Goal: Information Seeking & Learning: Learn about a topic

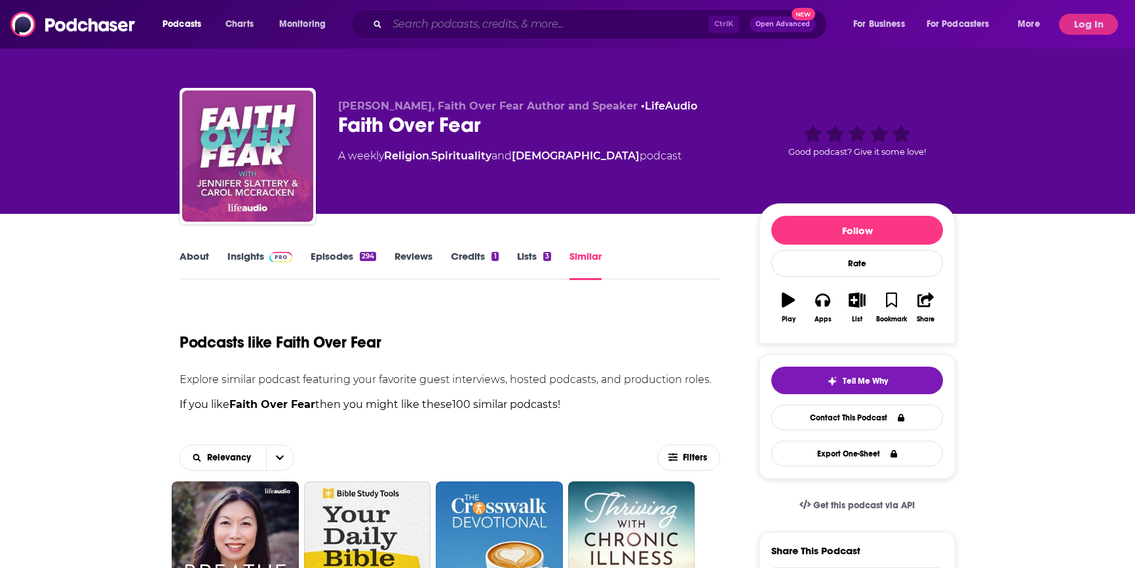
drag, startPoint x: 0, startPoint y: 0, endPoint x: 450, endPoint y: 26, distance: 450.4
click at [450, 26] on input "Search podcasts, credits, & more..." at bounding box center [547, 24] width 321 height 21
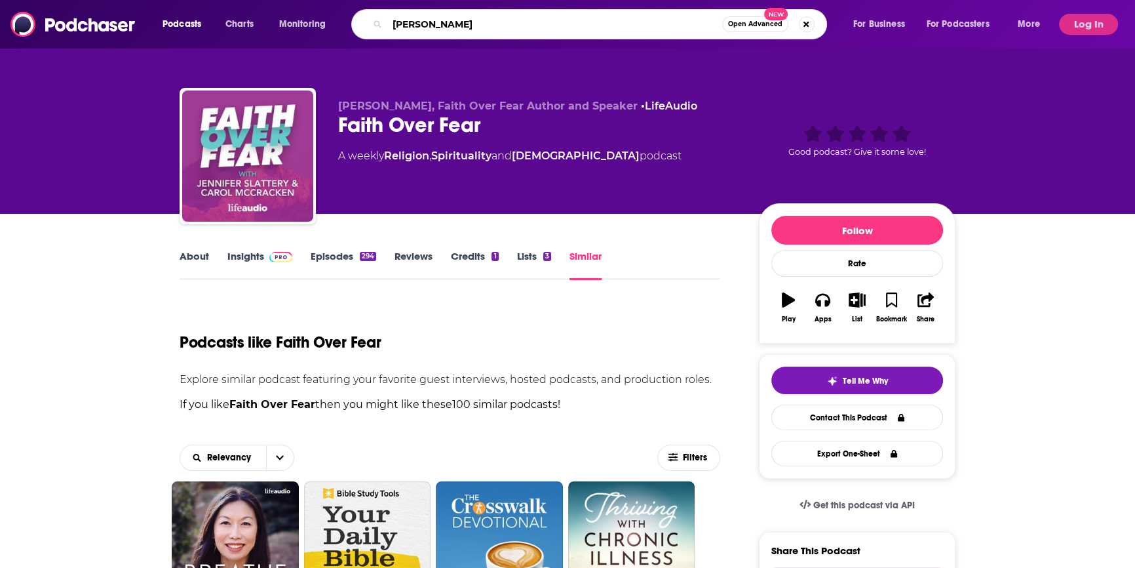
type input "[PERSON_NAME]"
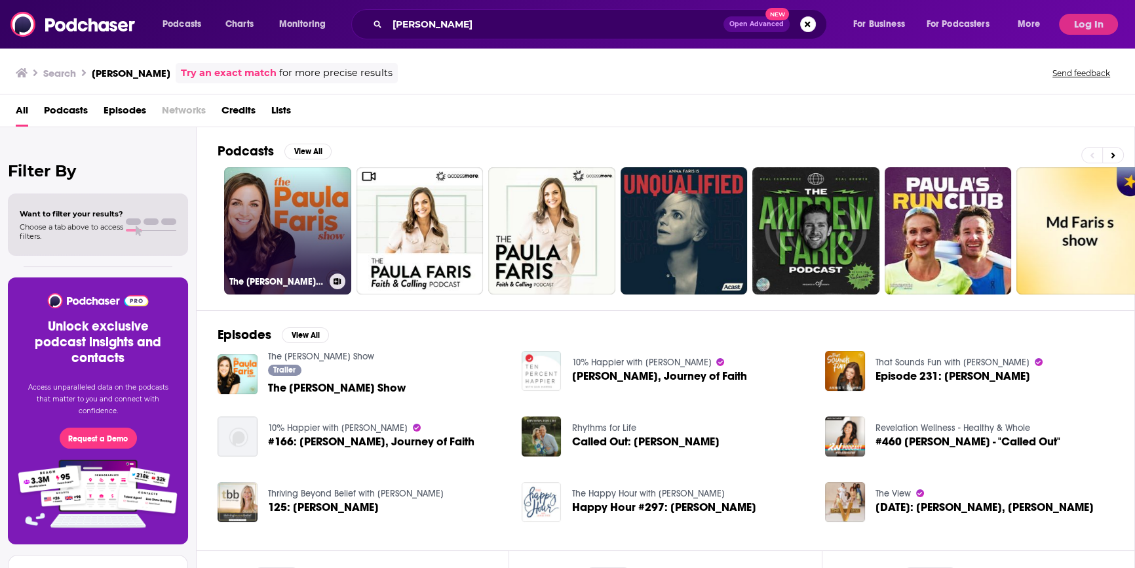
click at [319, 269] on link "The [PERSON_NAME] Show" at bounding box center [287, 230] width 127 height 127
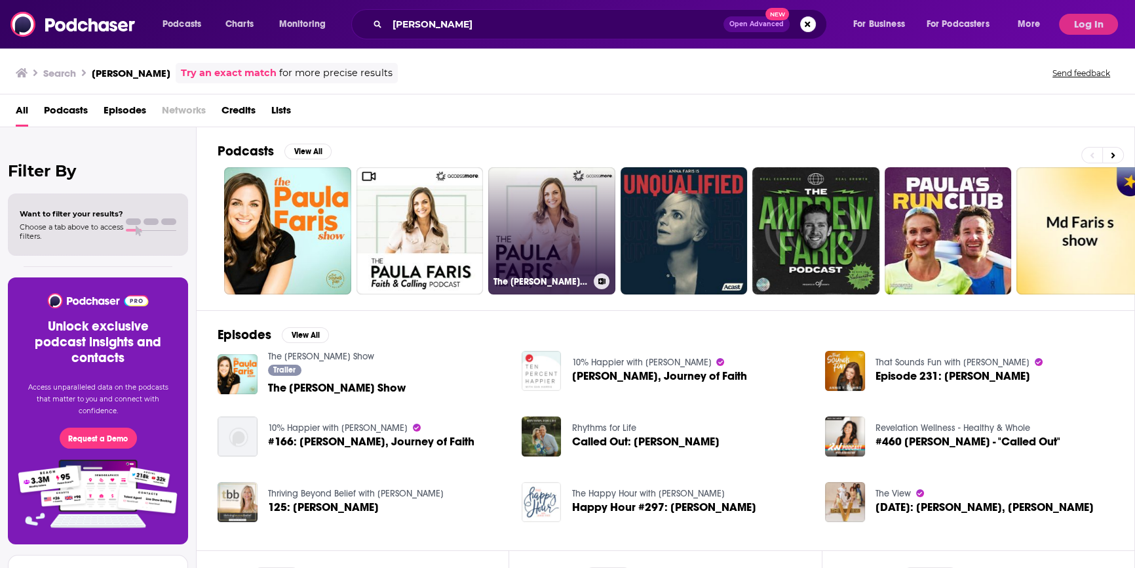
click at [541, 244] on link "The [PERSON_NAME] 'Faith & Calling' Podcast" at bounding box center [551, 230] width 127 height 127
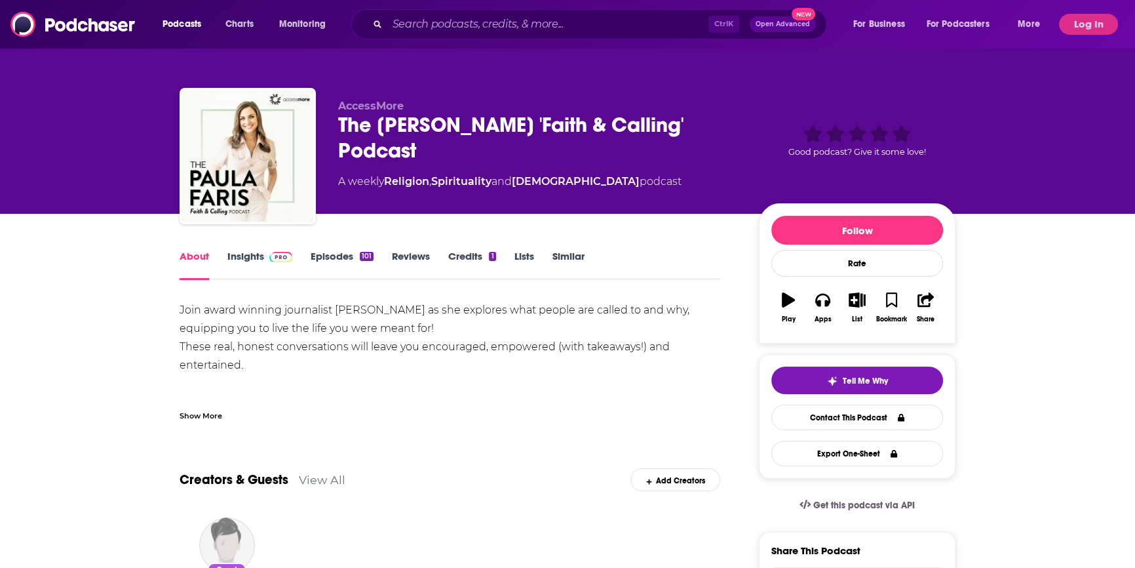
click at [246, 253] on link "Insights" at bounding box center [259, 265] width 65 height 30
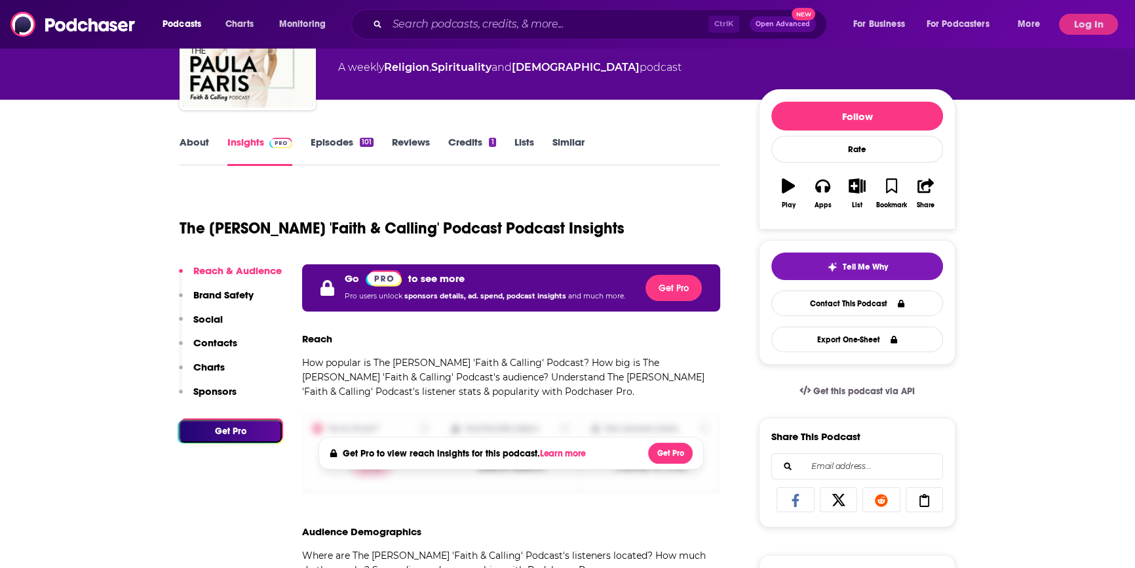
scroll to position [119, 0]
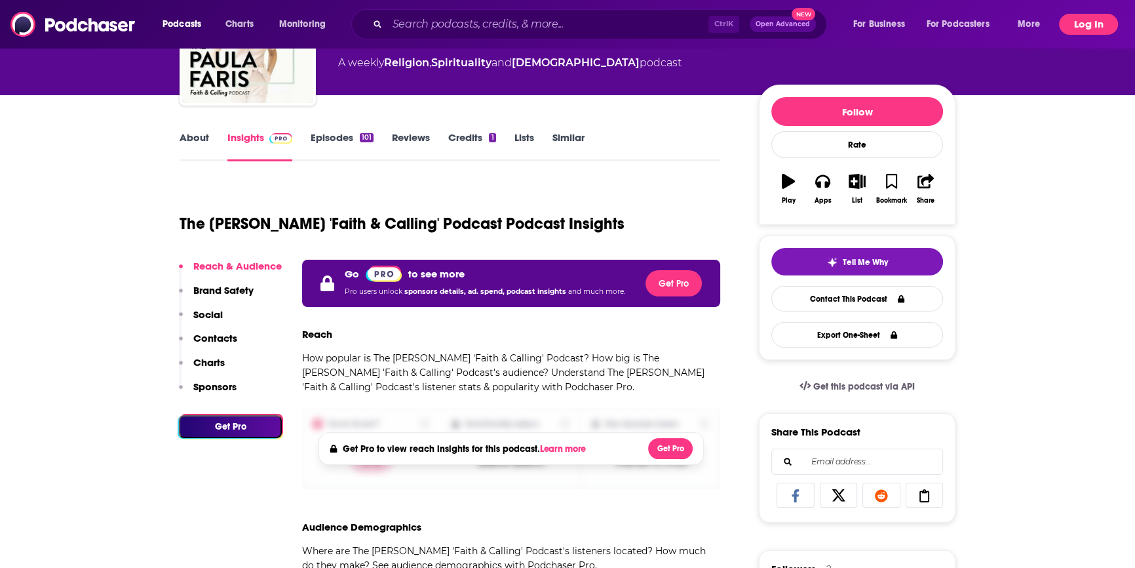
click at [1096, 17] on button "Log In" at bounding box center [1088, 24] width 59 height 21
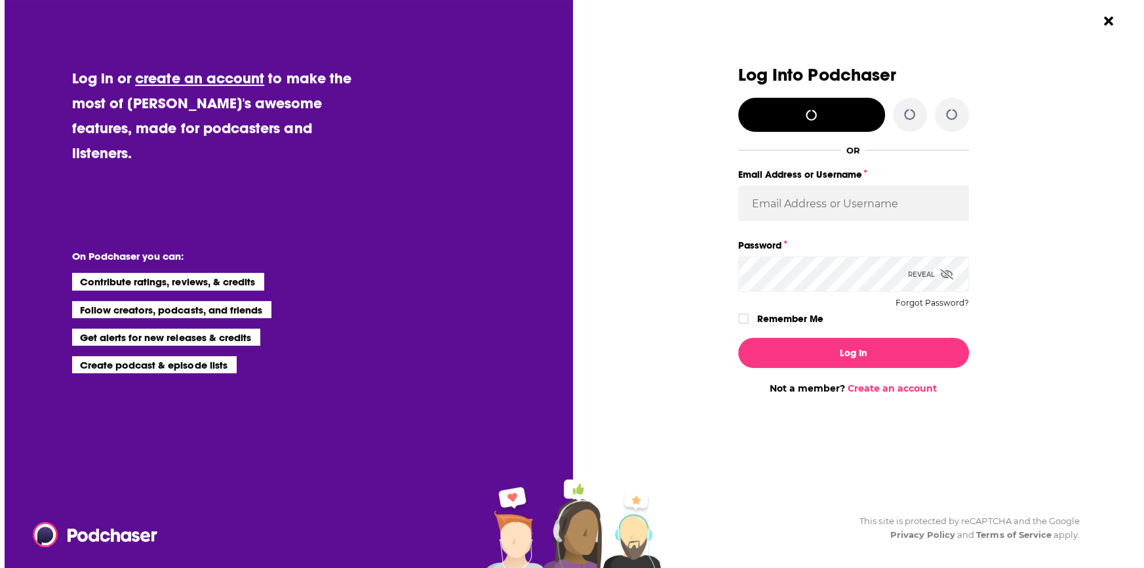
scroll to position [0, 0]
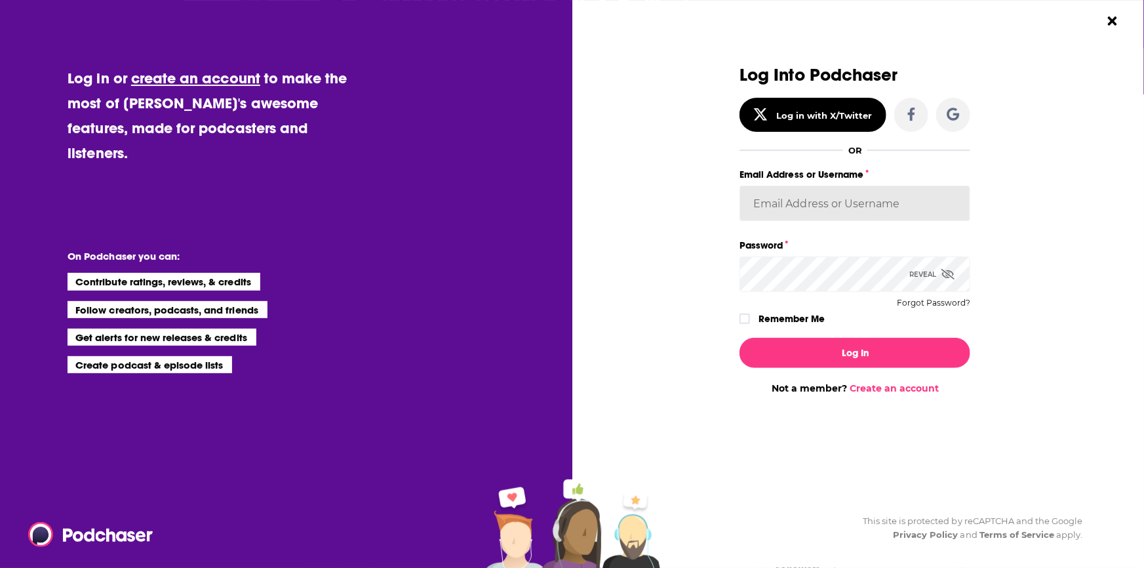
type input "BenLaurro"
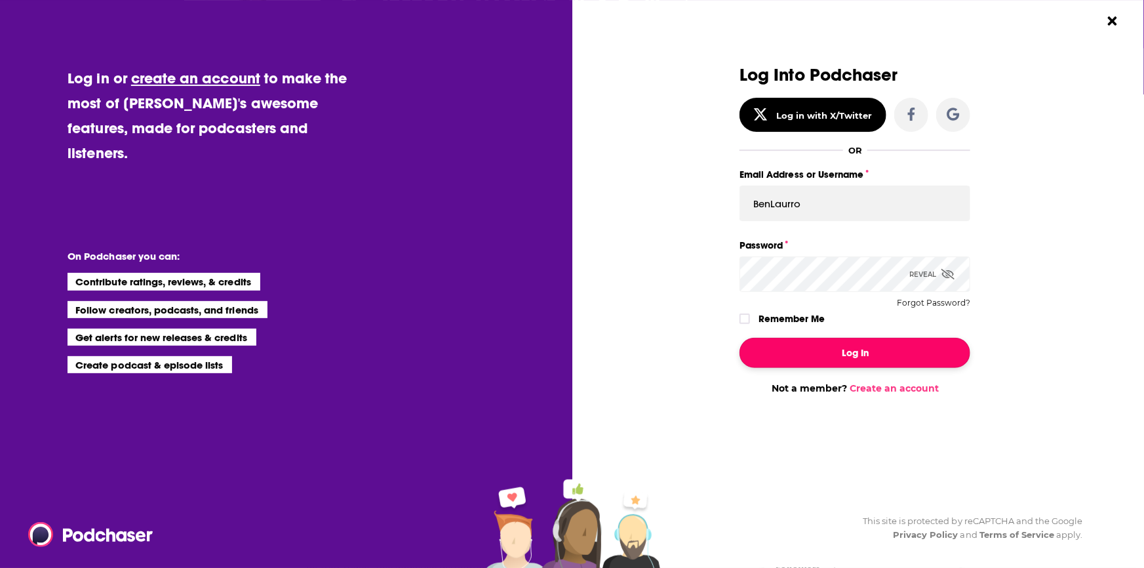
click at [845, 364] on button "Log In" at bounding box center [854, 353] width 231 height 30
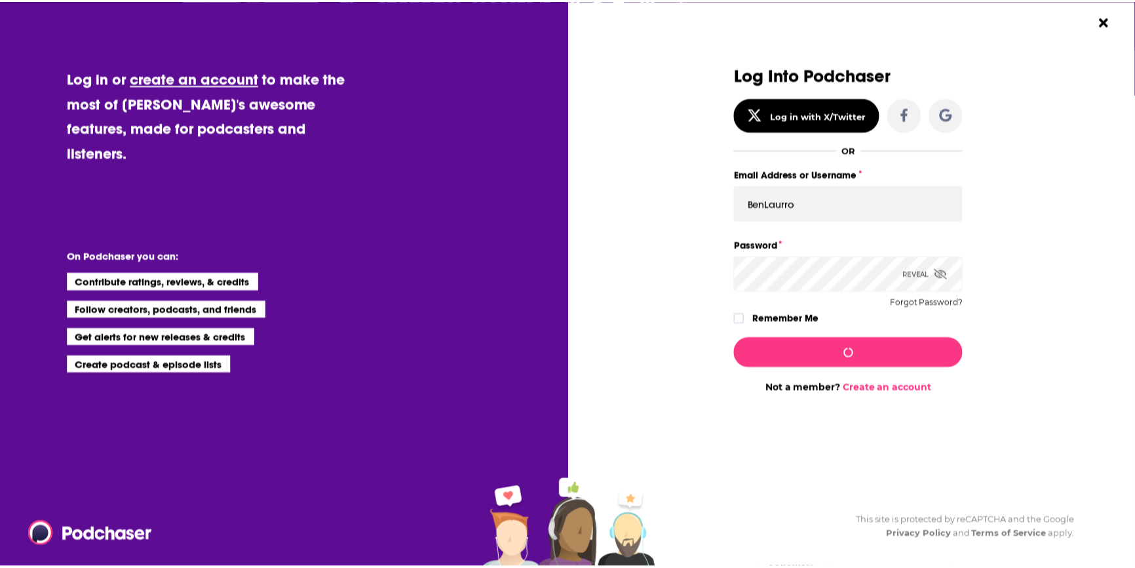
scroll to position [119, 0]
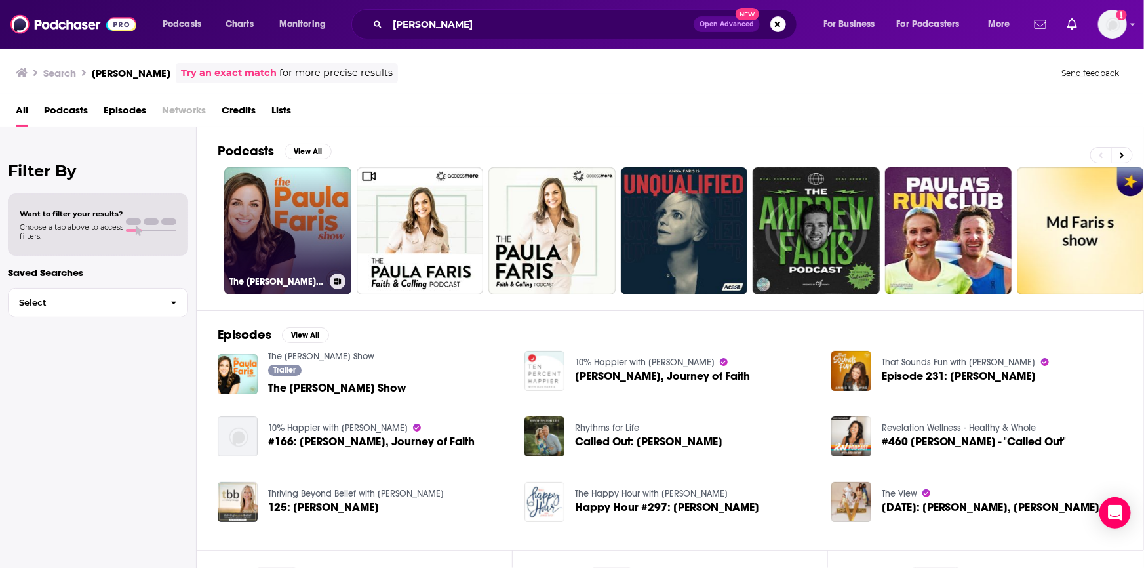
click at [308, 221] on link "The [PERSON_NAME] Show" at bounding box center [287, 230] width 127 height 127
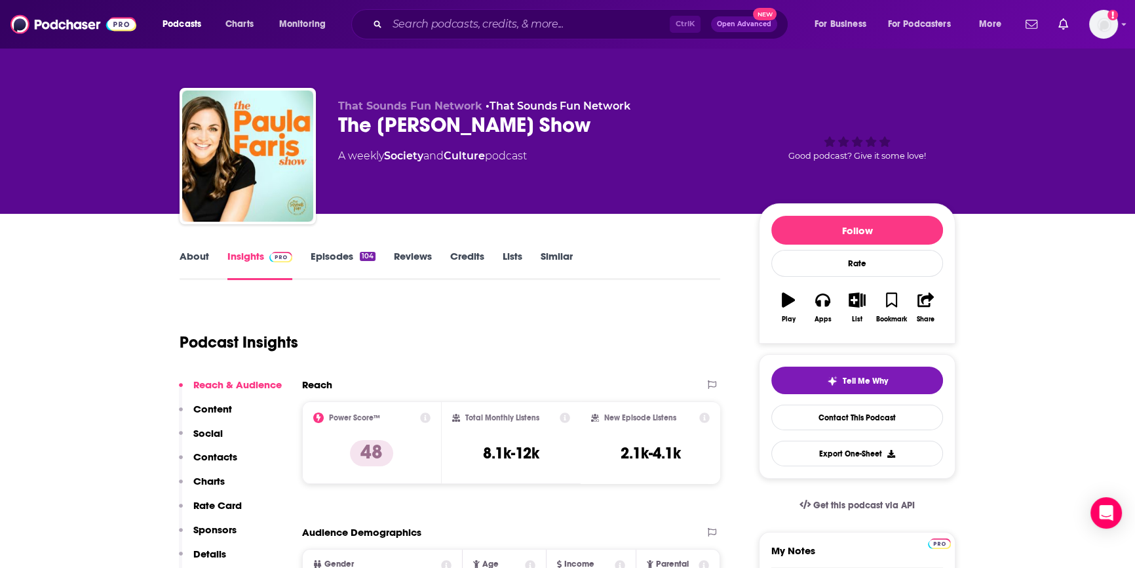
click at [332, 257] on link "Episodes 104" at bounding box center [343, 265] width 65 height 30
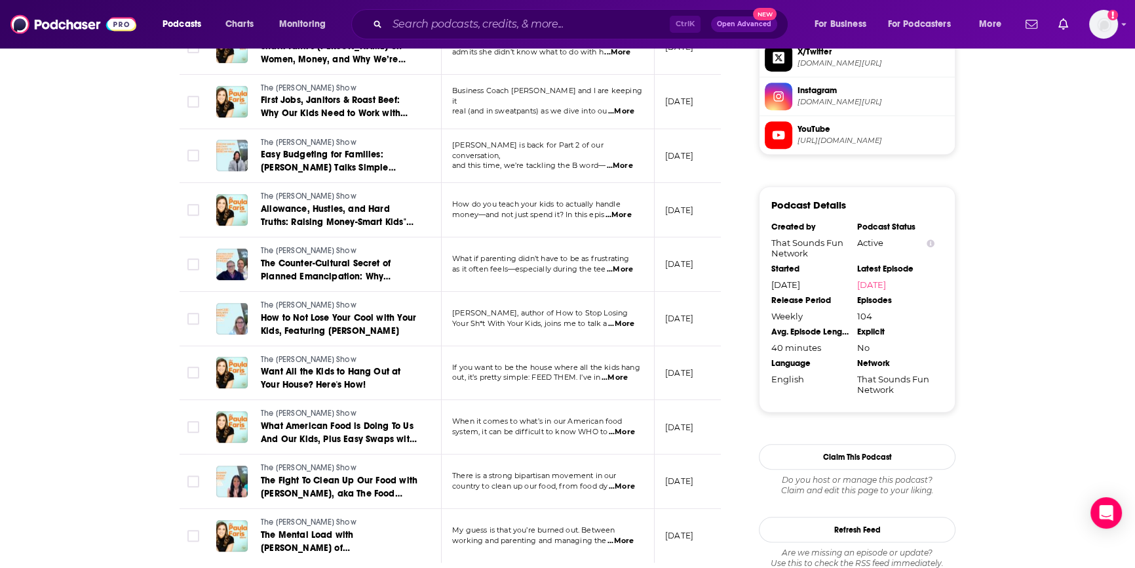
scroll to position [1311, 0]
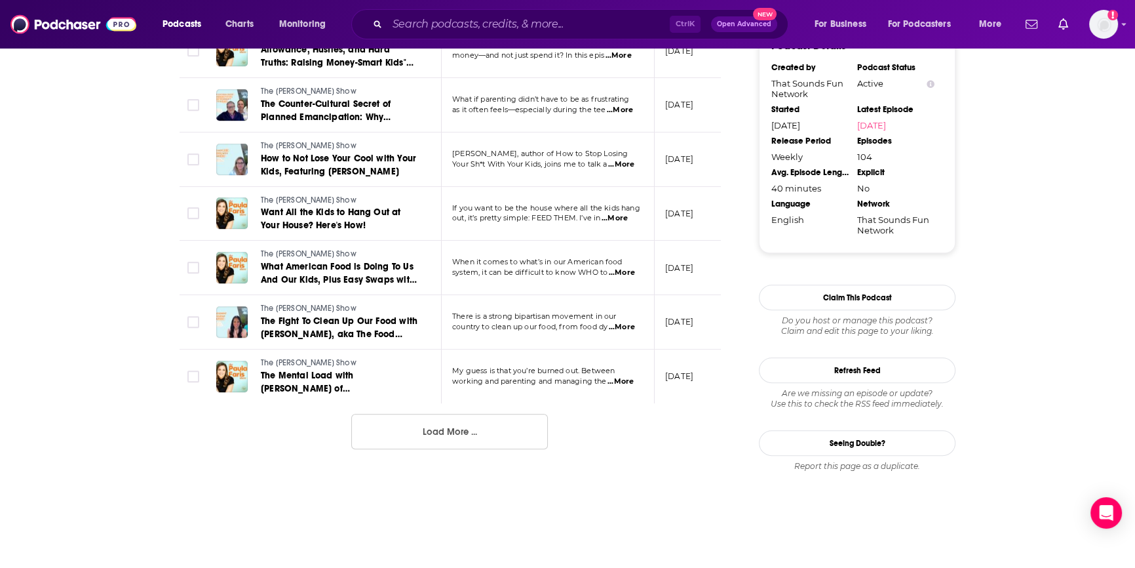
click at [479, 435] on button "Load More ..." at bounding box center [449, 431] width 197 height 35
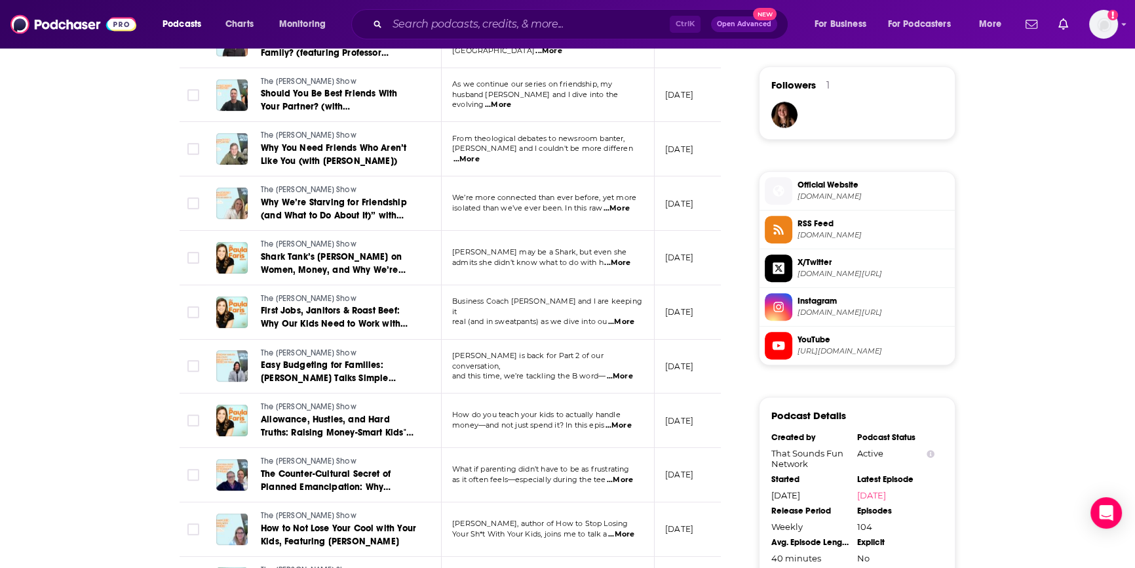
scroll to position [655, 0]
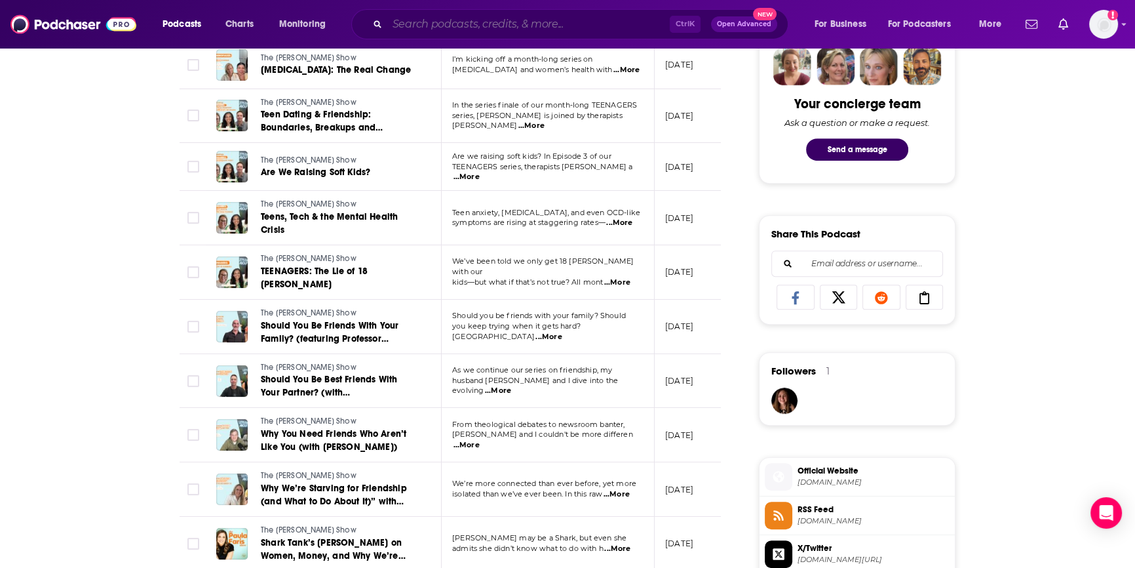
click at [456, 29] on input "Search podcasts, credits, & more..." at bounding box center [528, 24] width 282 height 21
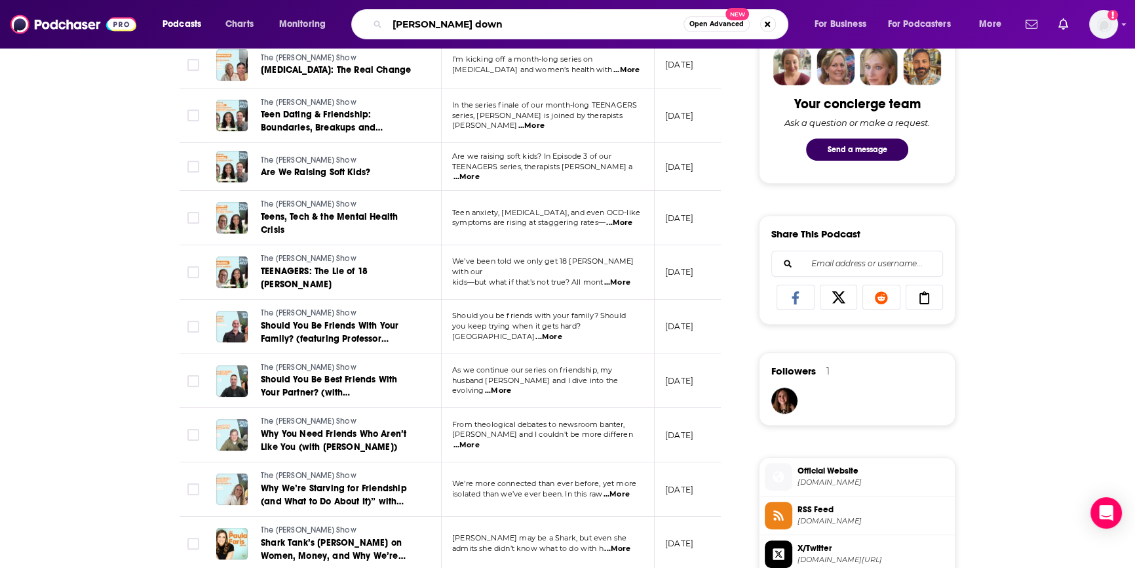
type input "[PERSON_NAME]"
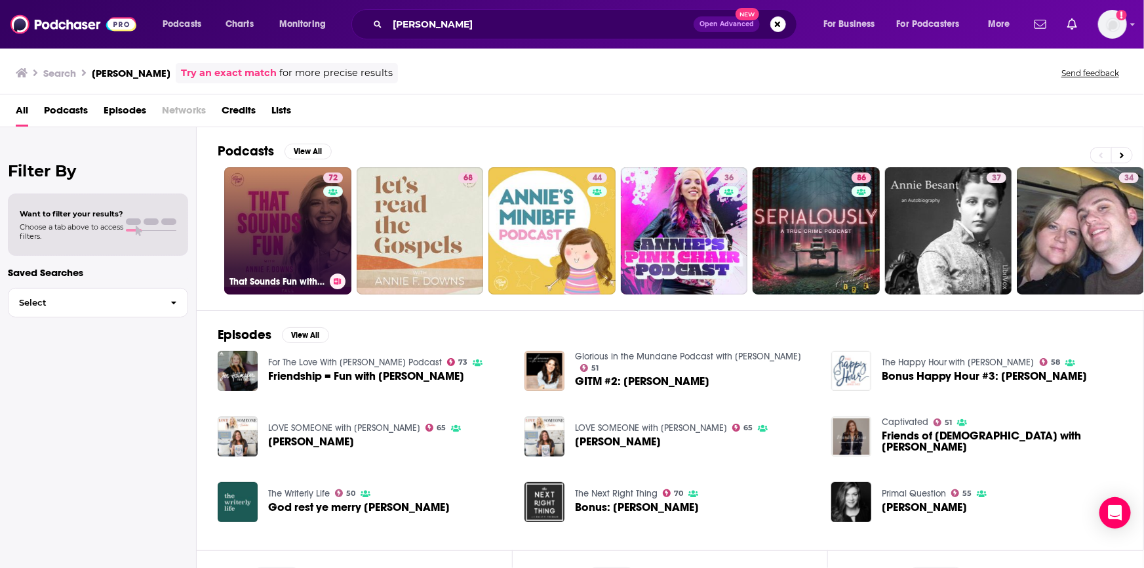
click at [298, 250] on link "72 That Sounds Fun with [PERSON_NAME]" at bounding box center [287, 230] width 127 height 127
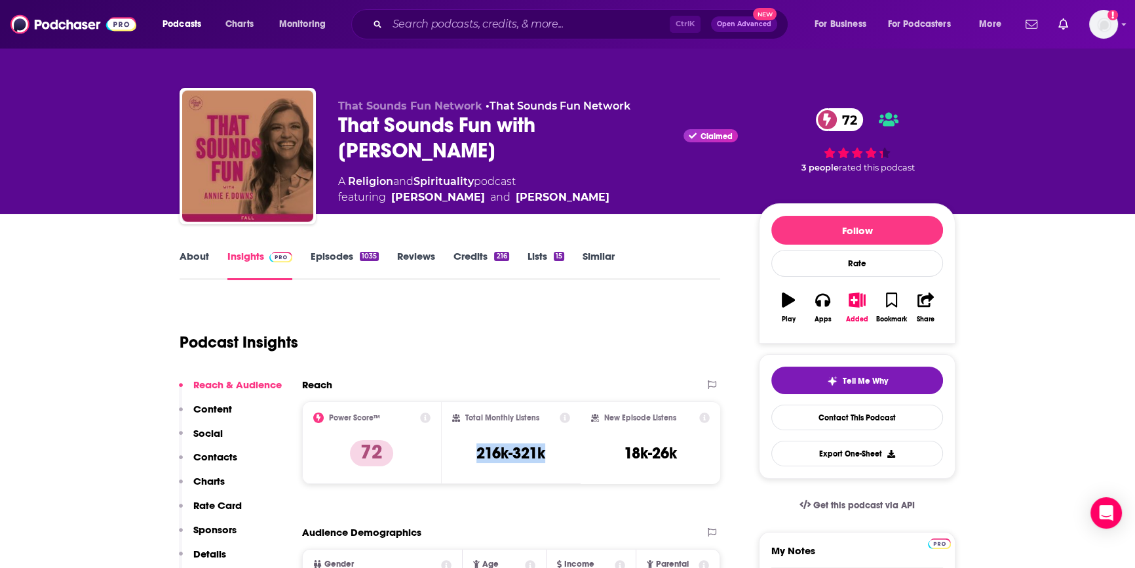
drag, startPoint x: 562, startPoint y: 455, endPoint x: 475, endPoint y: 453, distance: 87.2
click at [475, 453] on div "Total Monthly Listens 216k-321k" at bounding box center [511, 442] width 119 height 60
copy h3 "216k-321k"
click at [598, 259] on link "Similar" at bounding box center [599, 265] width 32 height 30
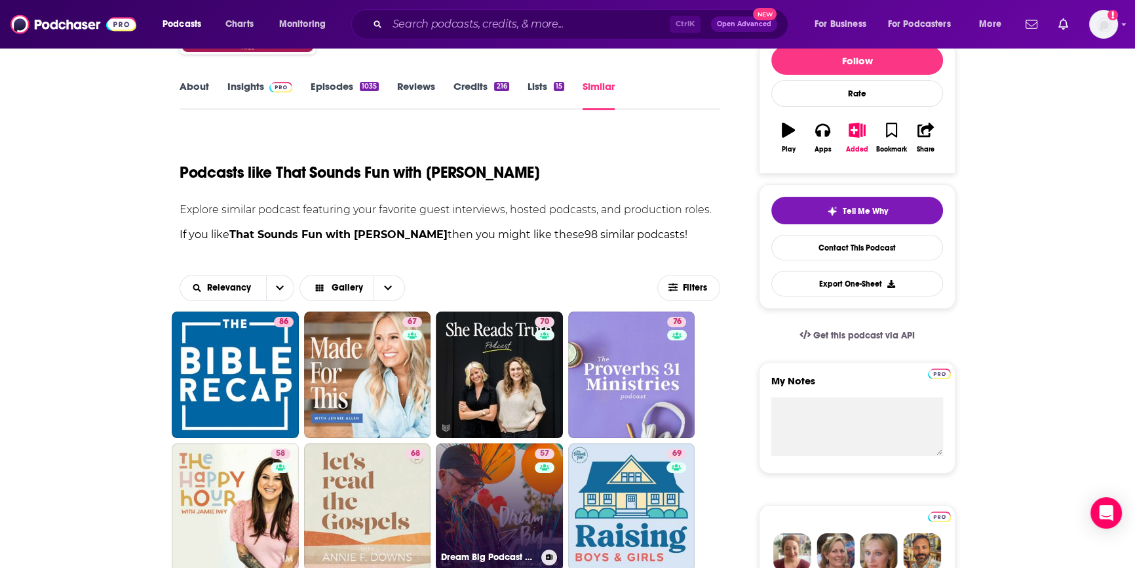
scroll to position [357, 0]
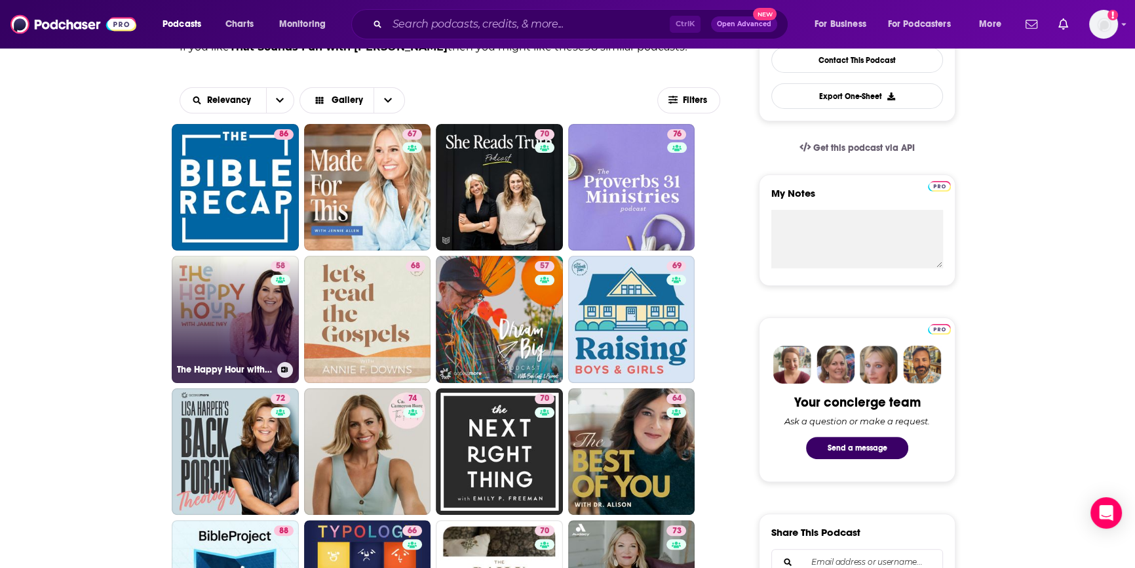
click at [210, 331] on link "58 The Happy Hour with [PERSON_NAME]" at bounding box center [235, 319] width 127 height 127
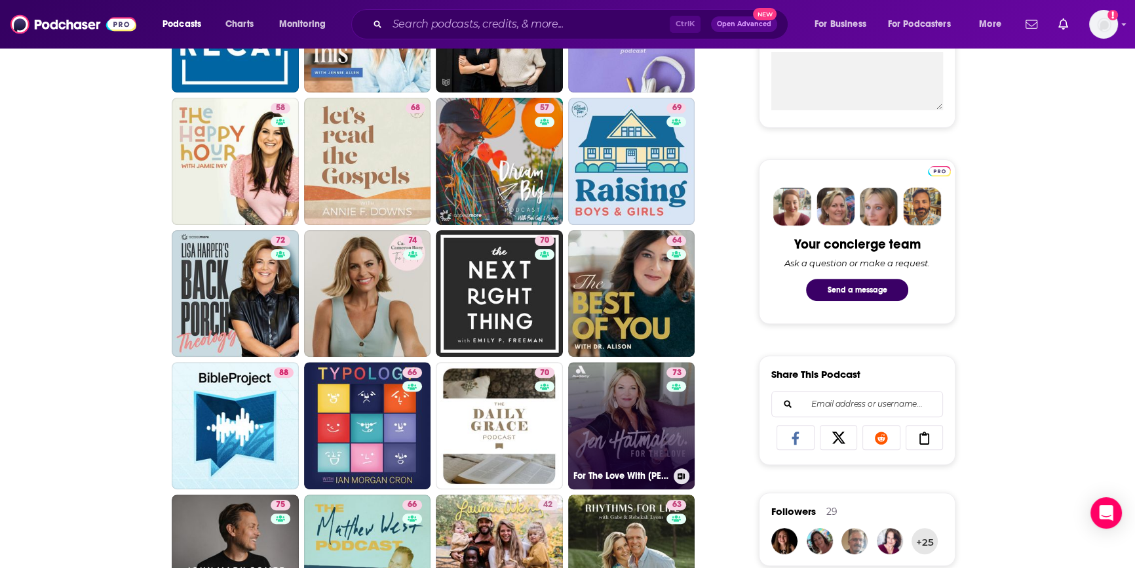
scroll to position [714, 0]
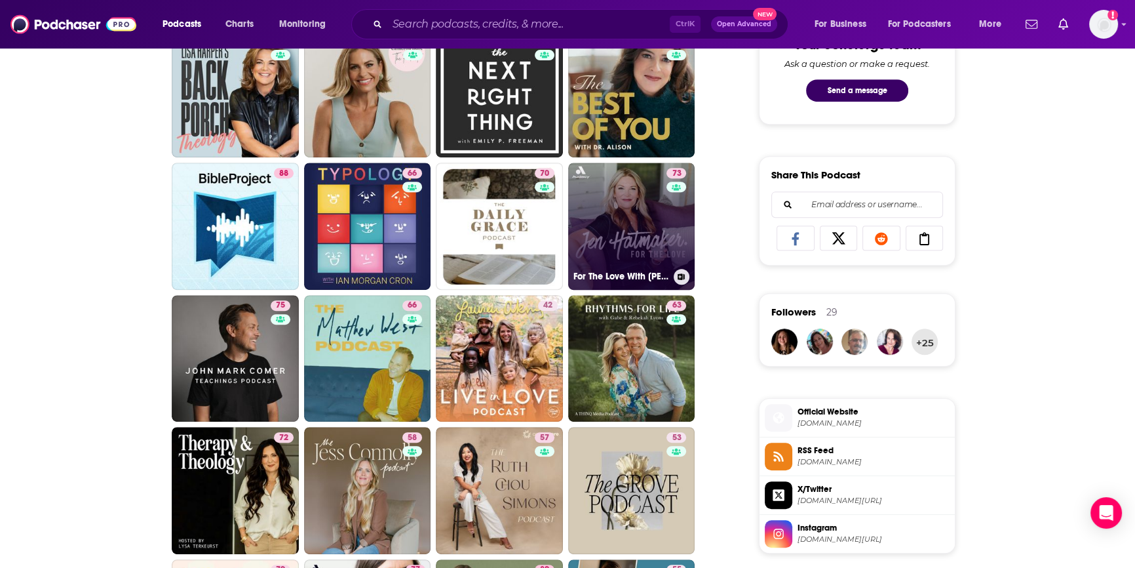
click at [619, 215] on link "73 For The Love With [PERSON_NAME] Podcast" at bounding box center [631, 226] width 127 height 127
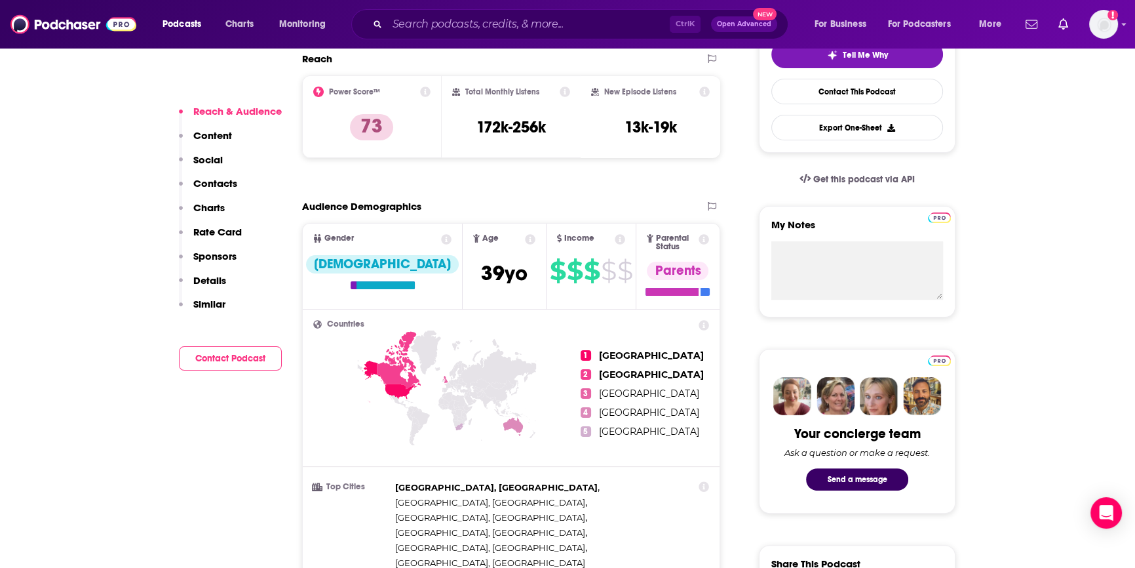
scroll to position [357, 0]
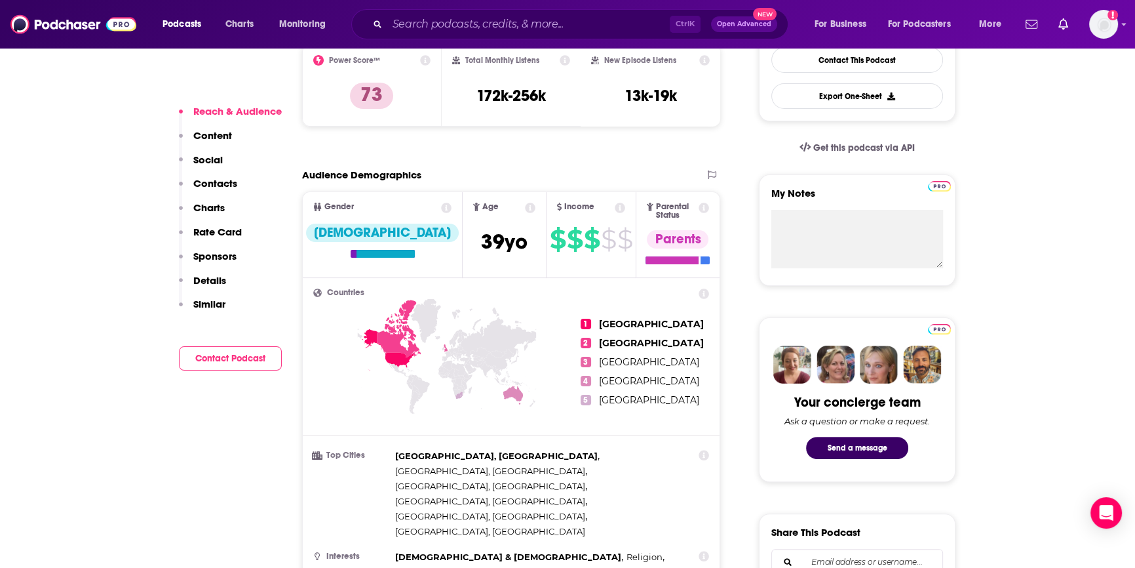
click at [229, 358] on button "Contact Podcast" at bounding box center [230, 358] width 103 height 24
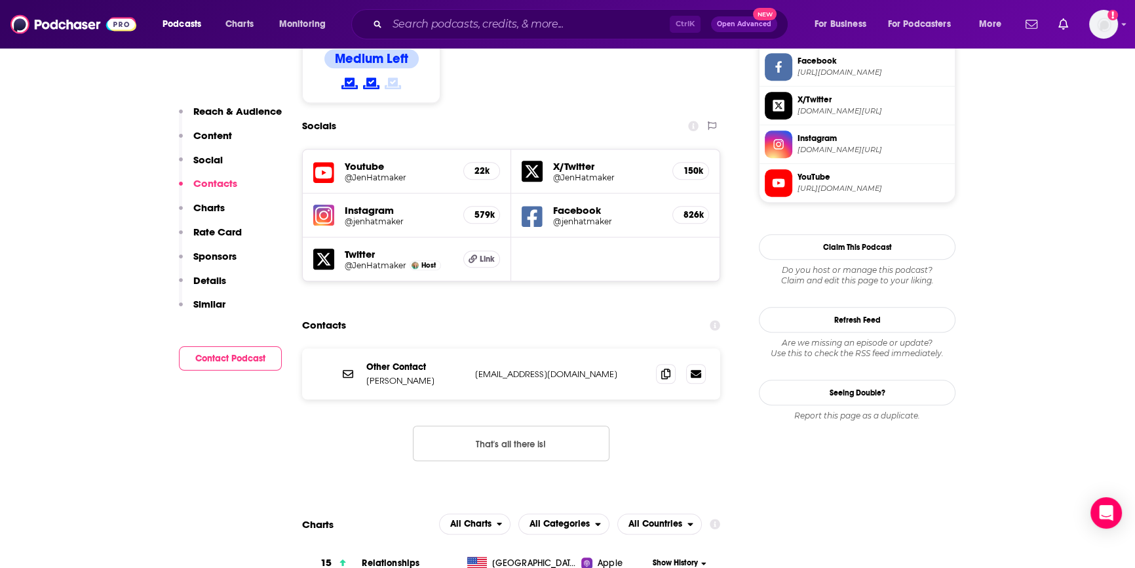
scroll to position [1036, 0]
